Goal: Information Seeking & Learning: Learn about a topic

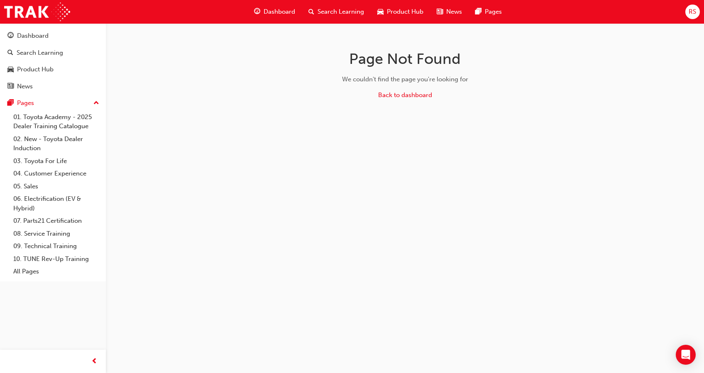
click at [335, 10] on span "Search Learning" at bounding box center [340, 12] width 46 height 10
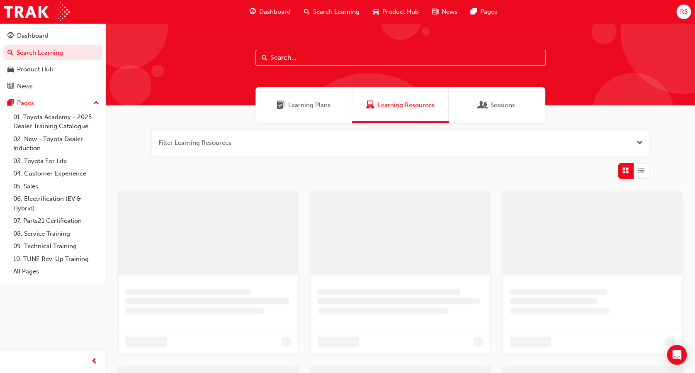
click at [327, 59] on input "text" at bounding box center [401, 58] width 290 height 16
type input "r"
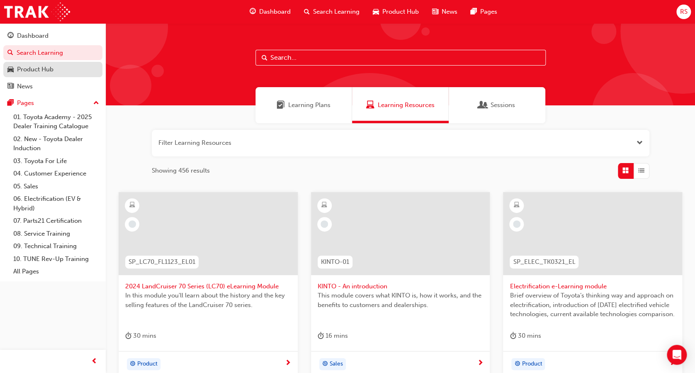
click at [58, 71] on div "Product Hub" at bounding box center [52, 69] width 91 height 10
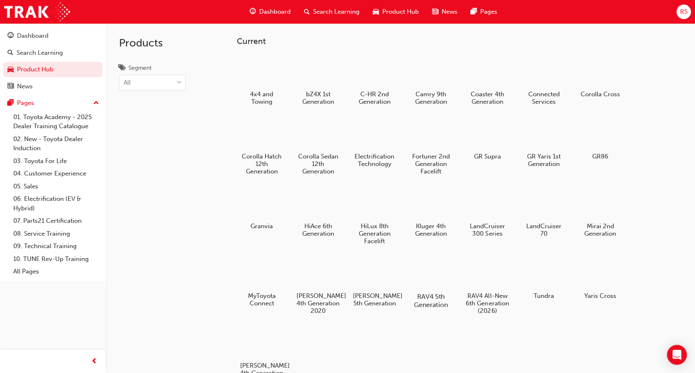
click at [426, 271] on div at bounding box center [431, 272] width 46 height 33
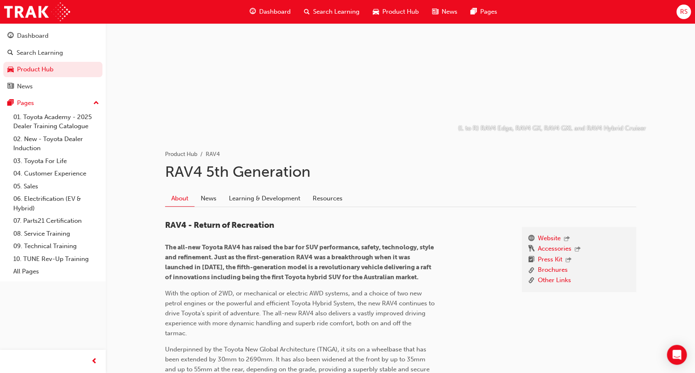
scroll to position [53, 0]
click at [248, 200] on link "Learning & Development" at bounding box center [265, 199] width 84 height 16
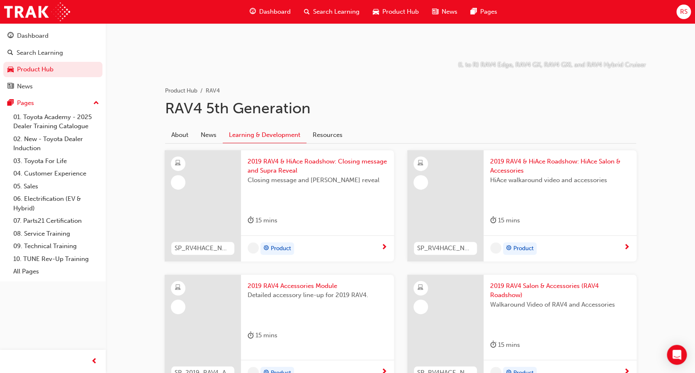
scroll to position [116, 0]
click at [362, 261] on div "Product" at bounding box center [317, 249] width 153 height 26
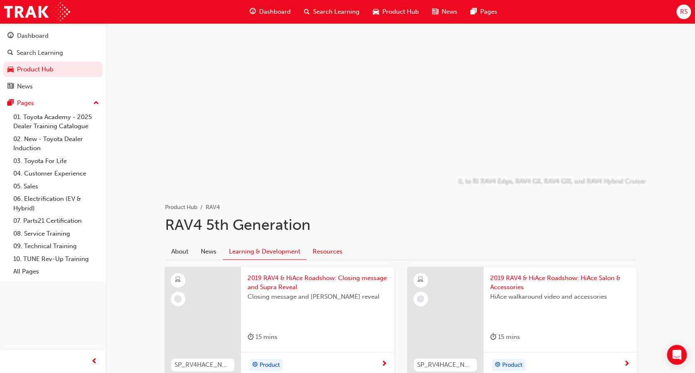
click at [323, 250] on link "Resources" at bounding box center [328, 252] width 42 height 16
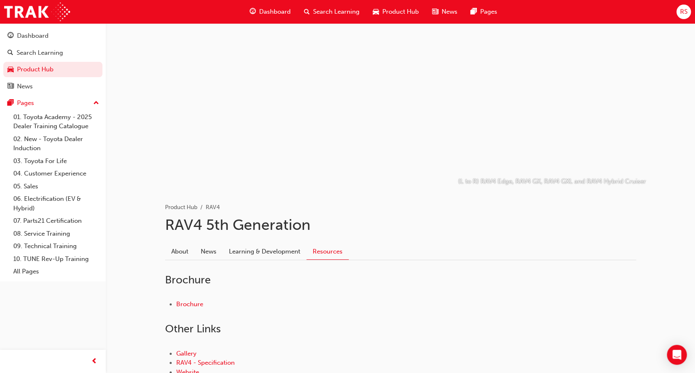
scroll to position [83, 0]
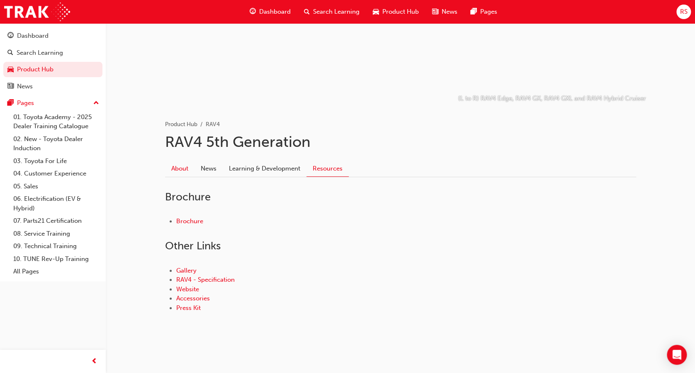
click at [188, 169] on link "About" at bounding box center [179, 169] width 29 height 16
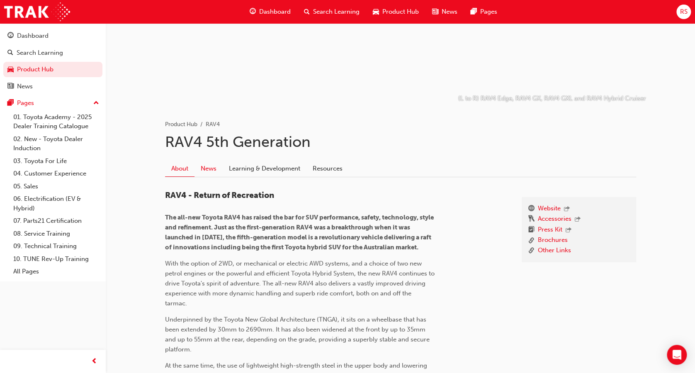
click at [218, 166] on link "News" at bounding box center [209, 169] width 28 height 16
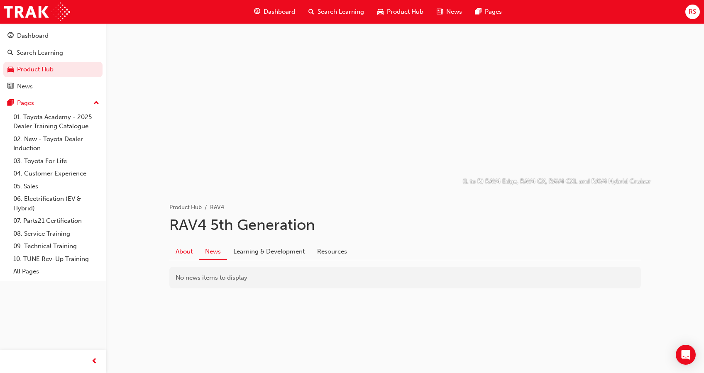
click at [177, 249] on link "About" at bounding box center [183, 252] width 29 height 16
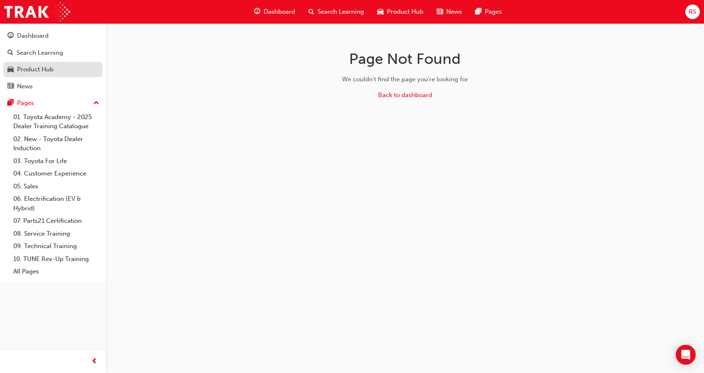
click at [70, 71] on div "Product Hub" at bounding box center [52, 69] width 91 height 10
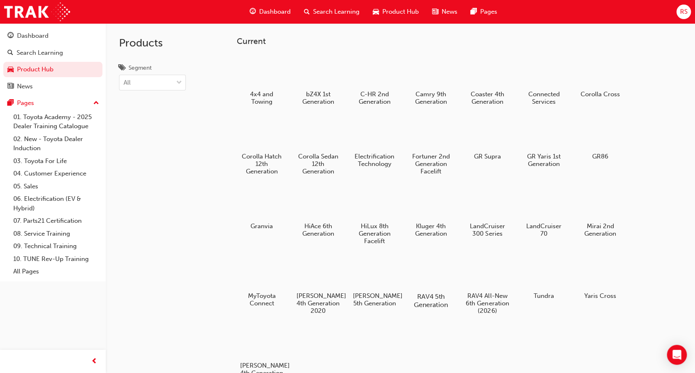
click at [430, 284] on div at bounding box center [431, 272] width 46 height 33
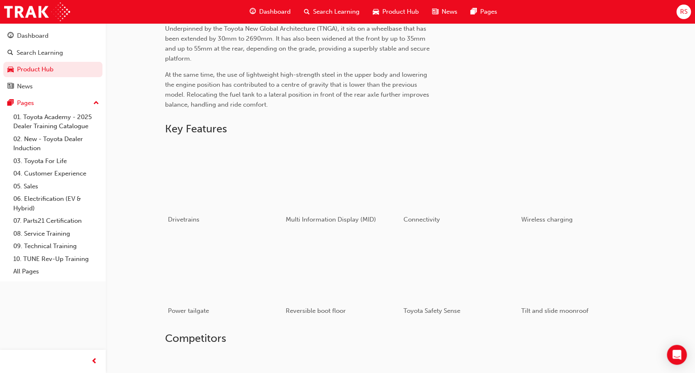
scroll to position [375, 0]
click at [176, 173] on div "button" at bounding box center [224, 175] width 118 height 66
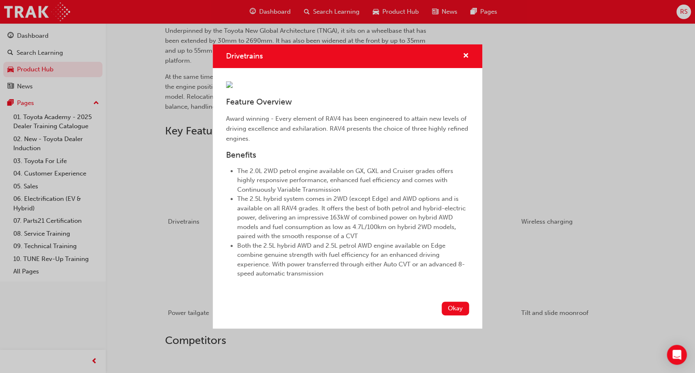
scroll to position [371, 0]
click at [556, 80] on div "Drivetrains Feature Overview Award winning - Every element of RAV4 has been eng…" at bounding box center [347, 186] width 695 height 373
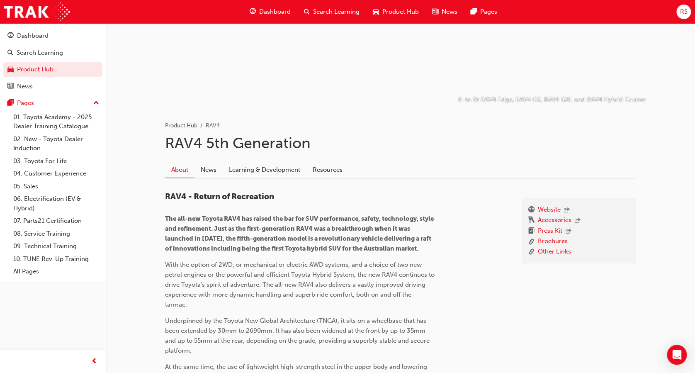
scroll to position [67, 0]
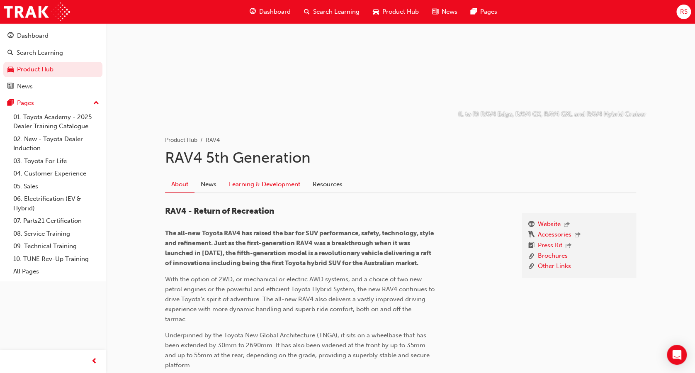
click at [271, 188] on link "Learning & Development" at bounding box center [265, 184] width 84 height 16
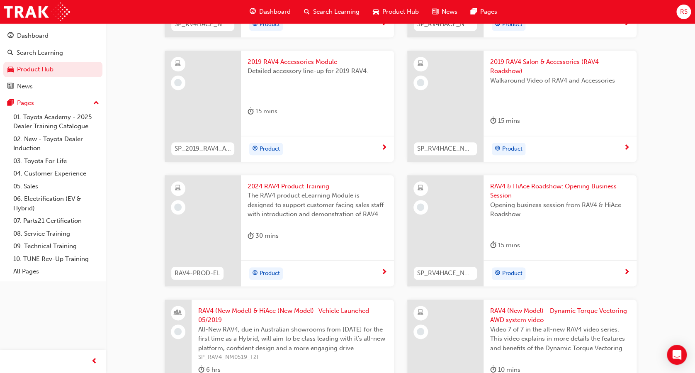
scroll to position [342, 0]
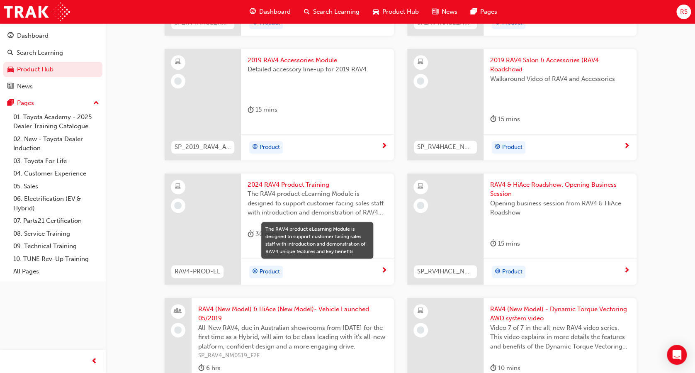
click at [300, 209] on span "The RAV4 product eLearning Module is designed to support customer facing sales …" at bounding box center [318, 203] width 140 height 28
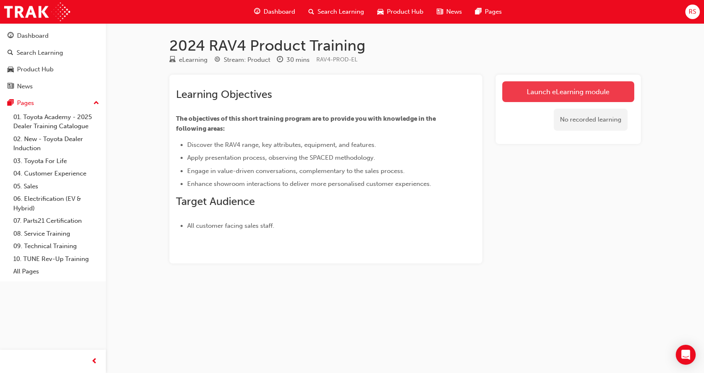
click at [561, 83] on link "Launch eLearning module" at bounding box center [568, 91] width 132 height 21
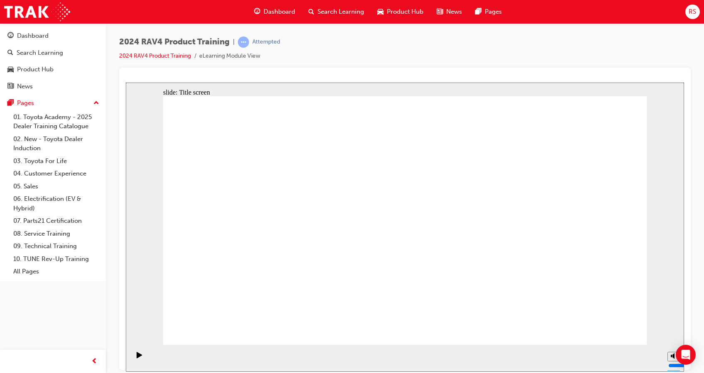
click at [569, 50] on div "2024 RAV4 Product Training | Attempted 2024 RAV4 Product Training eLearning Mod…" at bounding box center [404, 52] width 571 height 31
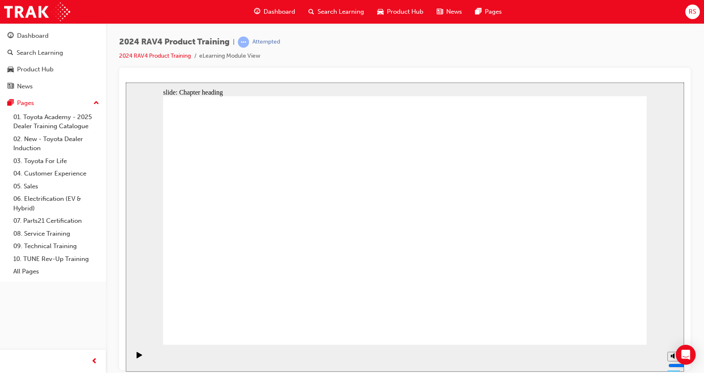
click at [485, 373] on html "Your version of Internet Explorer is outdated and not supported. Please upgrade…" at bounding box center [352, 186] width 704 height 373
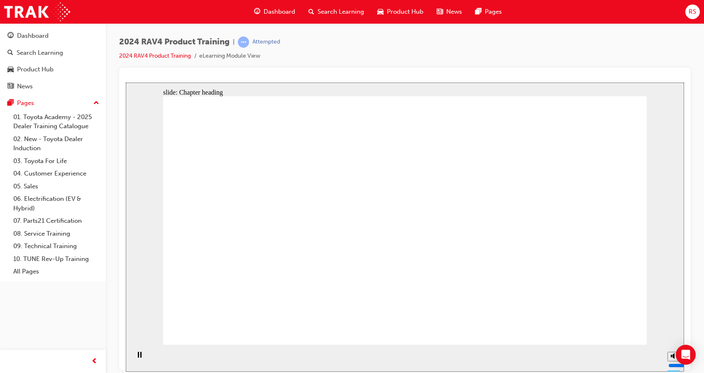
drag, startPoint x: 313, startPoint y: 263, endPoint x: 501, endPoint y: 275, distance: 188.8
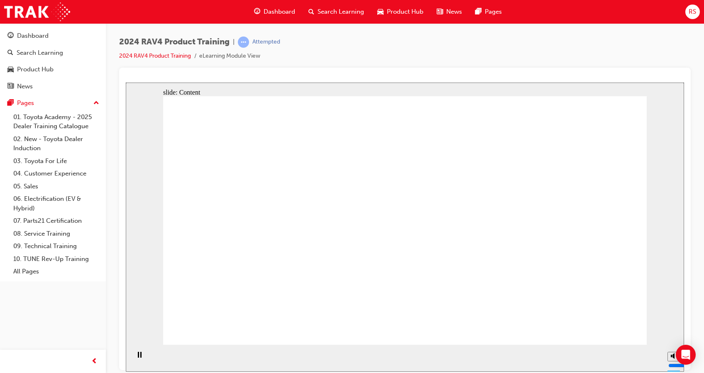
drag, startPoint x: 375, startPoint y: 207, endPoint x: 394, endPoint y: 217, distance: 21.6
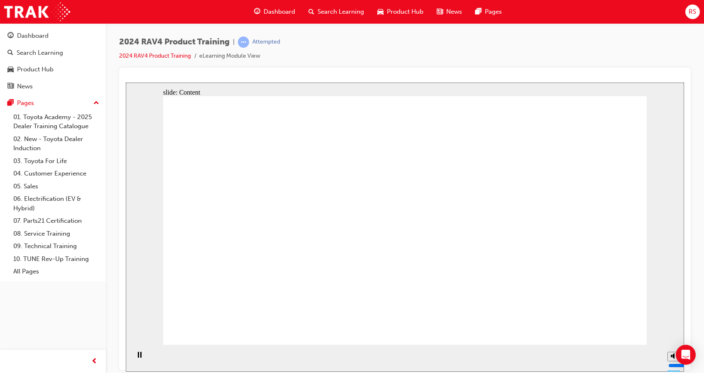
drag, startPoint x: 466, startPoint y: 222, endPoint x: 318, endPoint y: 168, distance: 157.1
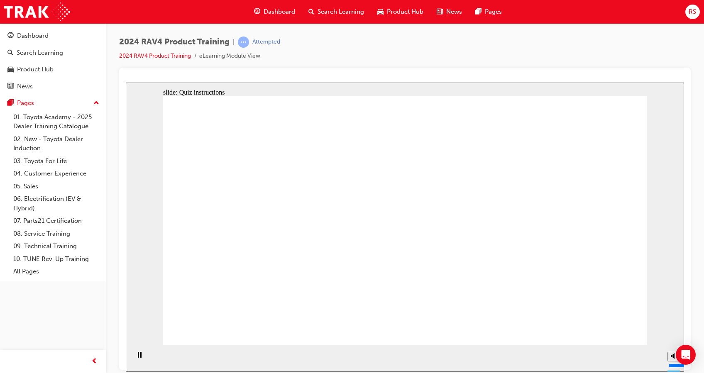
radio input "true"
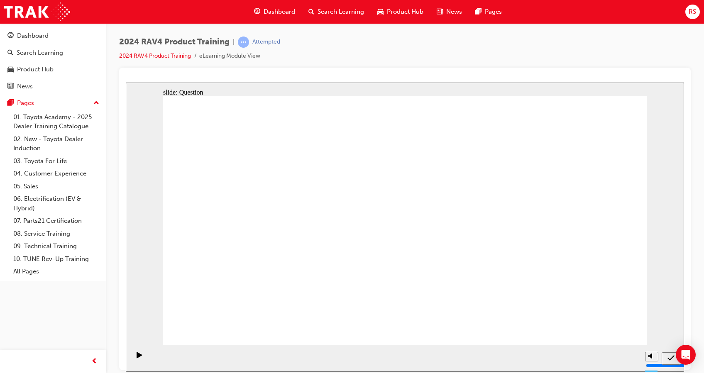
radio input "true"
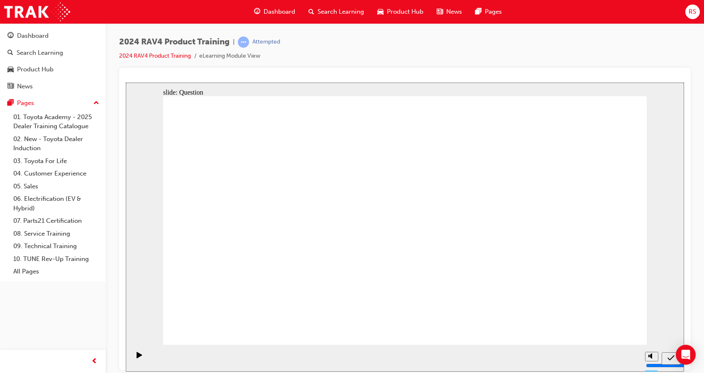
radio input "false"
radio input "true"
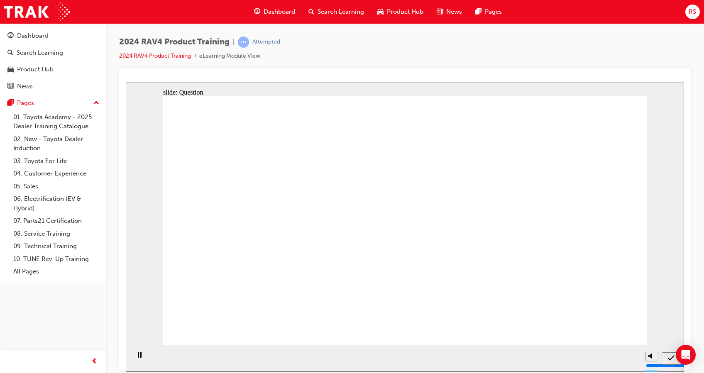
radio input "true"
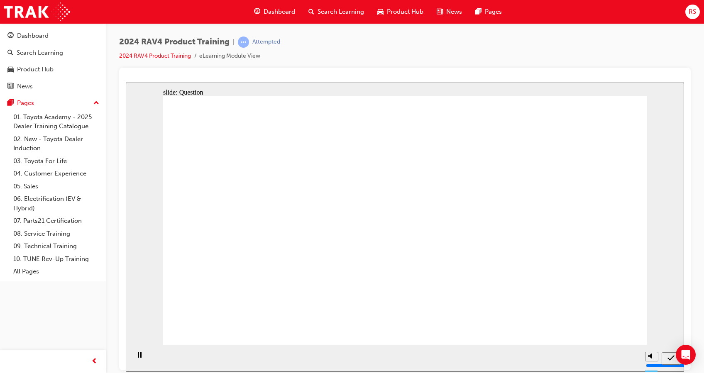
radio input "true"
drag, startPoint x: 272, startPoint y: 195, endPoint x: 295, endPoint y: 274, distance: 82.5
drag, startPoint x: 341, startPoint y: 217, endPoint x: 362, endPoint y: 272, distance: 59.1
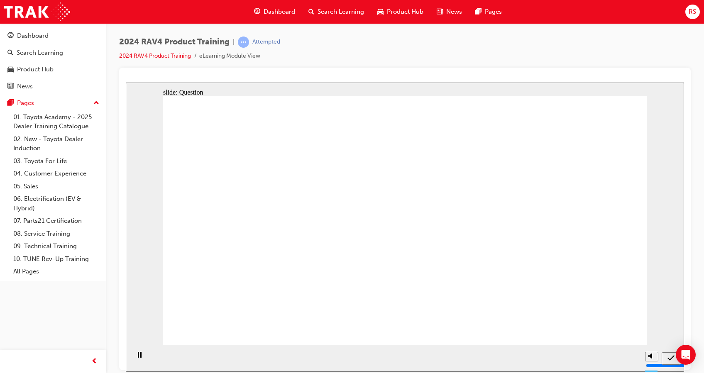
drag, startPoint x: 418, startPoint y: 214, endPoint x: 433, endPoint y: 283, distance: 70.8
drag, startPoint x: 501, startPoint y: 245, endPoint x: 500, endPoint y: 257, distance: 12.1
drag, startPoint x: 511, startPoint y: 233, endPoint x: 512, endPoint y: 276, distance: 42.8
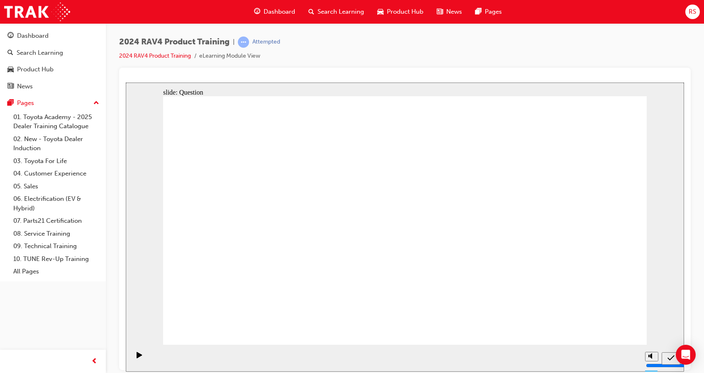
click at [263, 17] on div "Dashboard" at bounding box center [274, 11] width 54 height 17
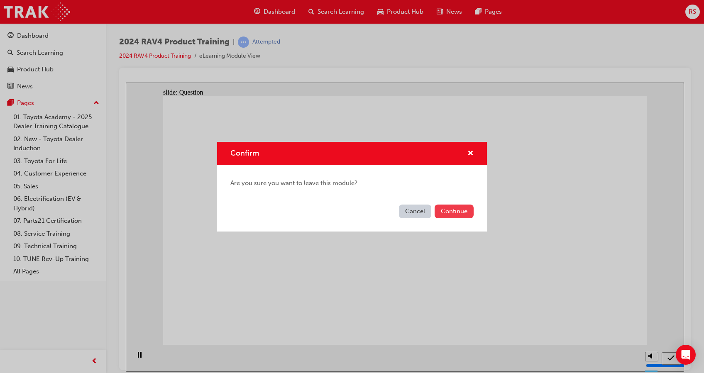
click at [453, 212] on button "Continue" at bounding box center [453, 212] width 39 height 14
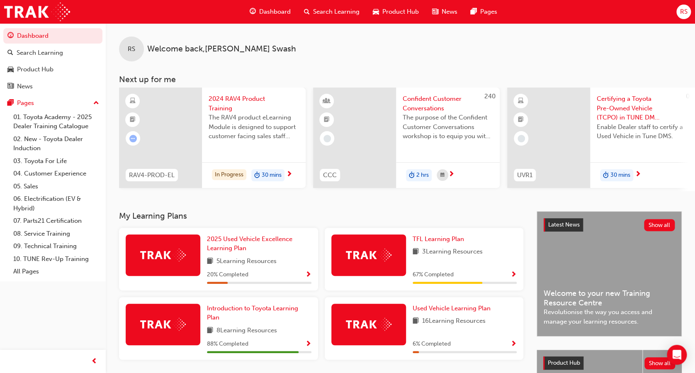
click at [249, 108] on span "2024 RAV4 Product Training" at bounding box center [254, 103] width 90 height 19
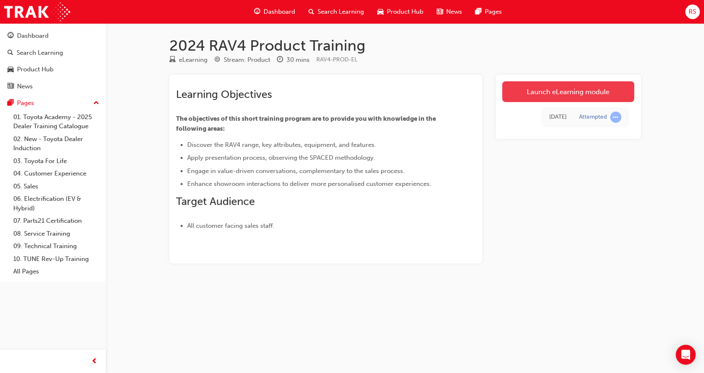
click at [552, 94] on link "Launch eLearning module" at bounding box center [568, 91] width 132 height 21
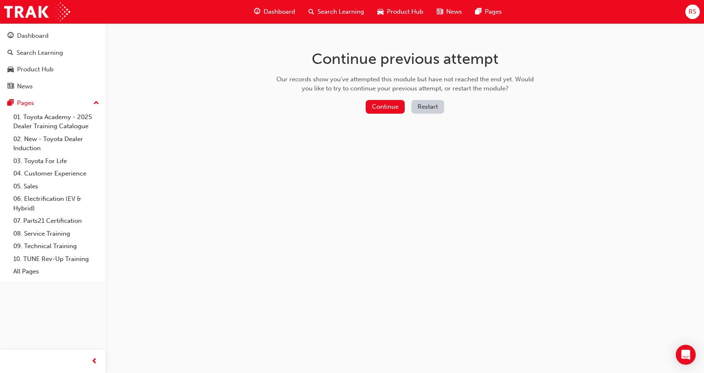
click at [427, 106] on button "Restart" at bounding box center [427, 107] width 33 height 14
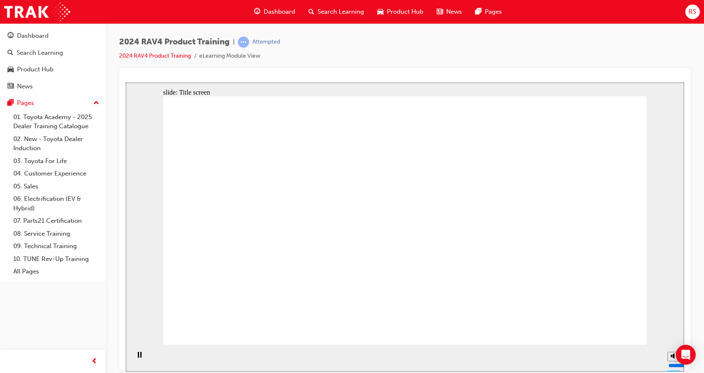
drag, startPoint x: 417, startPoint y: 227, endPoint x: 535, endPoint y: 297, distance: 136.8
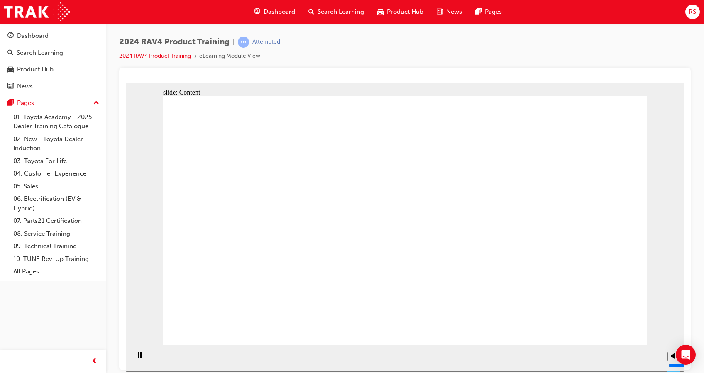
drag, startPoint x: 429, startPoint y: 229, endPoint x: 465, endPoint y: 206, distance: 42.5
